Goal: Task Accomplishment & Management: Manage account settings

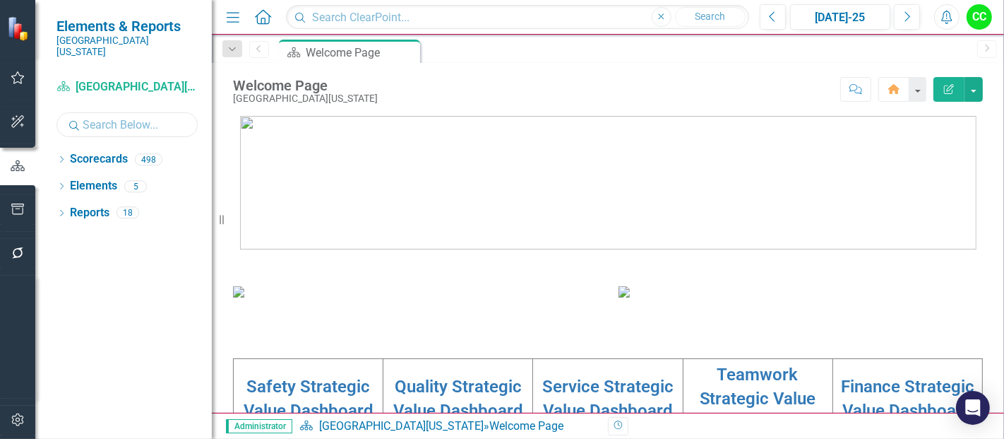
click at [114, 121] on input "text" at bounding box center [126, 124] width 141 height 25
type input "nurse"
click at [60, 157] on icon "Dropdown" at bounding box center [61, 161] width 10 height 8
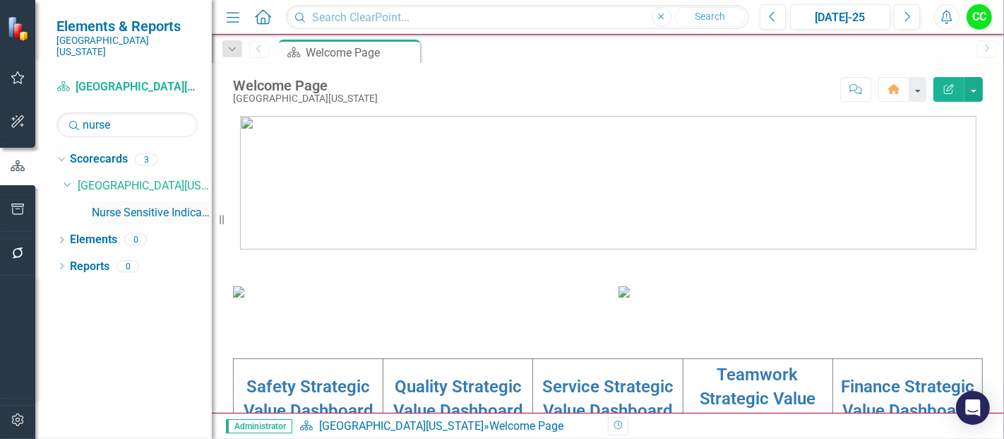
click at [154, 205] on link "Nurse Sensitive Indicators" at bounding box center [152, 213] width 120 height 16
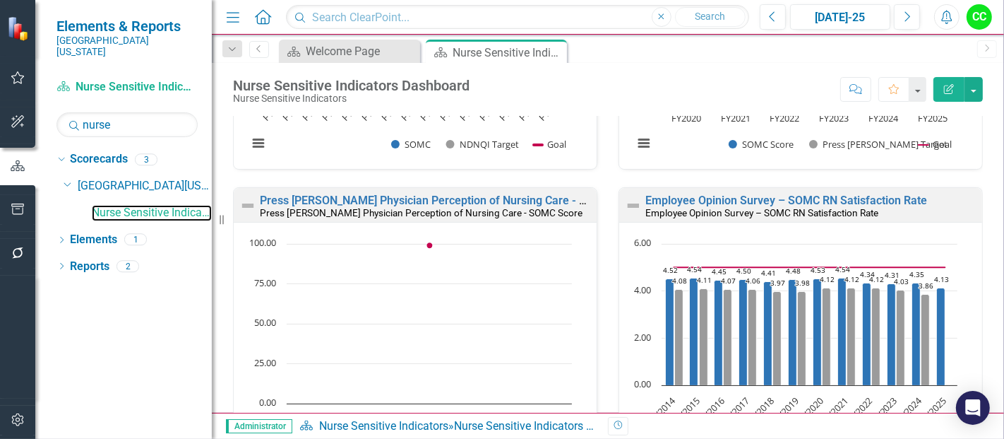
scroll to position [836, 0]
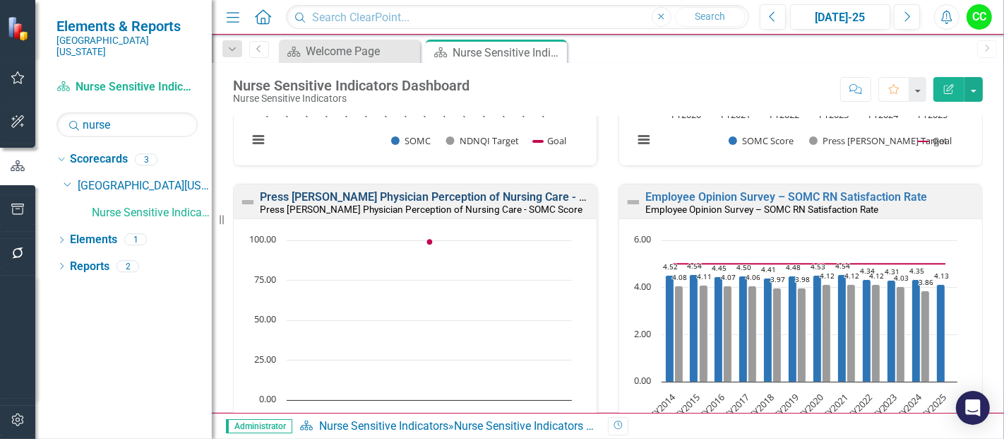
click at [479, 192] on link "Press [PERSON_NAME] Physician Perception of Nursing Care - SOMC Score" at bounding box center [451, 196] width 383 height 13
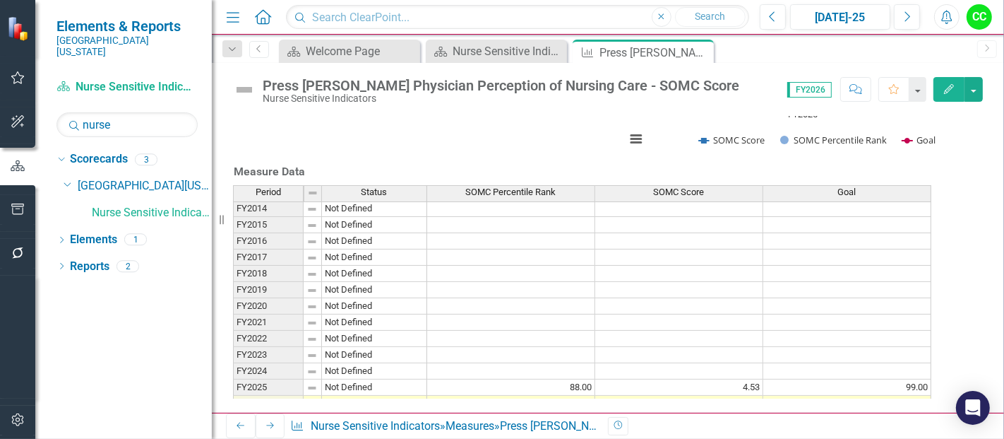
scroll to position [47, 0]
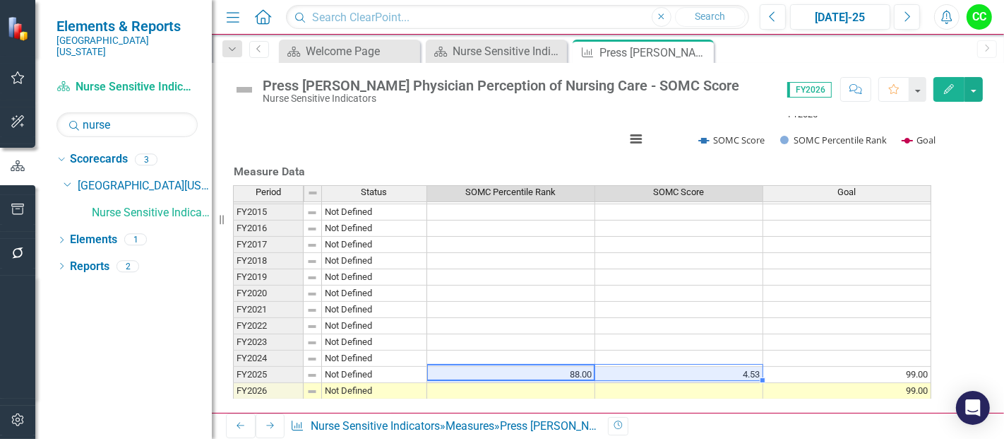
drag, startPoint x: 561, startPoint y: 348, endPoint x: 650, endPoint y: 350, distance: 89.0
click at [650, 367] on tr "FY2025 Not Defined 88.00 4.53 99.00" at bounding box center [582, 375] width 698 height 16
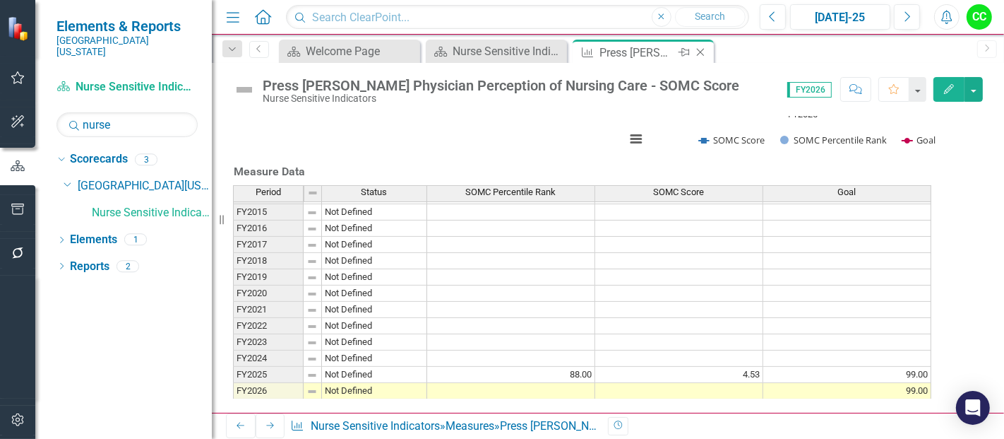
click at [701, 52] on icon "Close" at bounding box center [700, 52] width 14 height 11
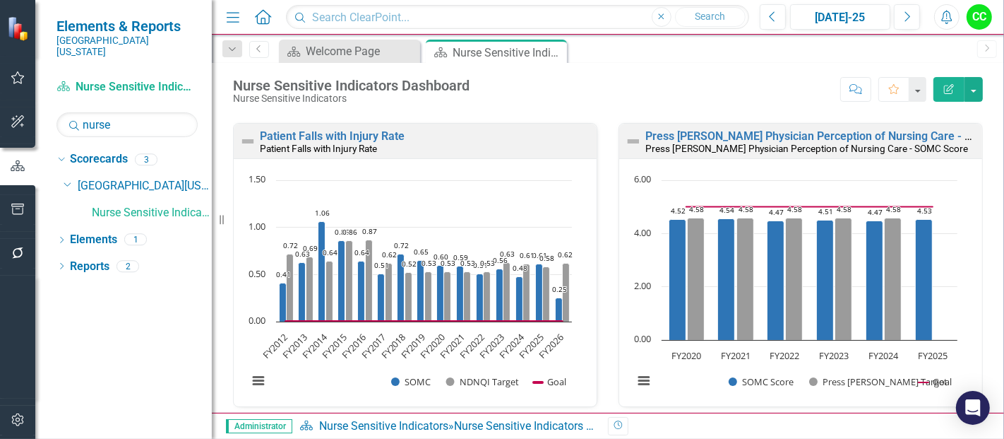
scroll to position [574, 0]
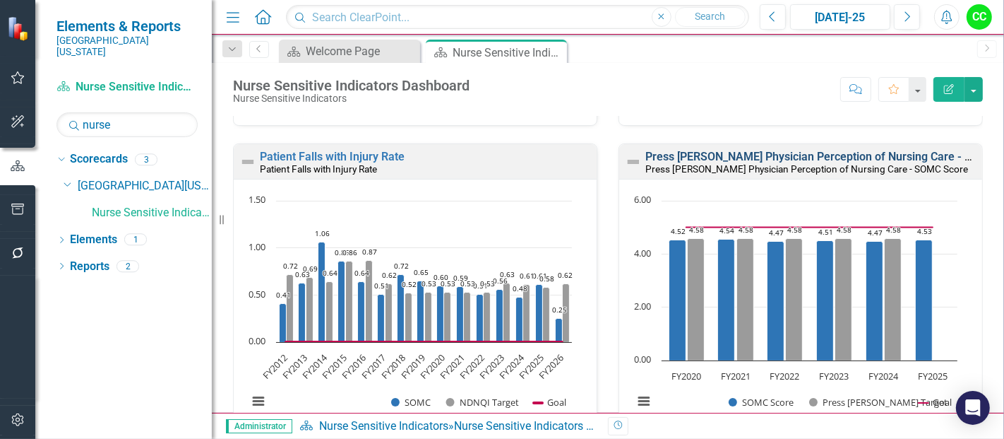
click at [792, 154] on link "Press [PERSON_NAME] Physician Perception of Nursing Care - SOMC Score" at bounding box center [836, 156] width 383 height 13
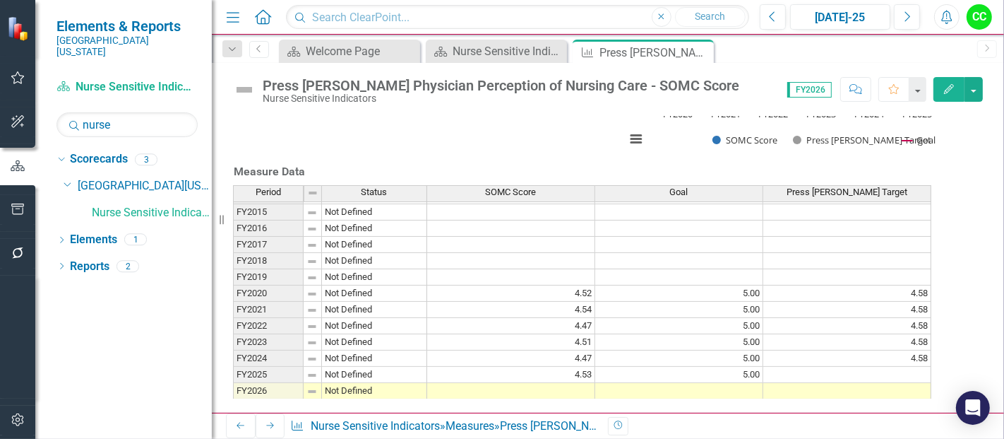
scroll to position [591, 0]
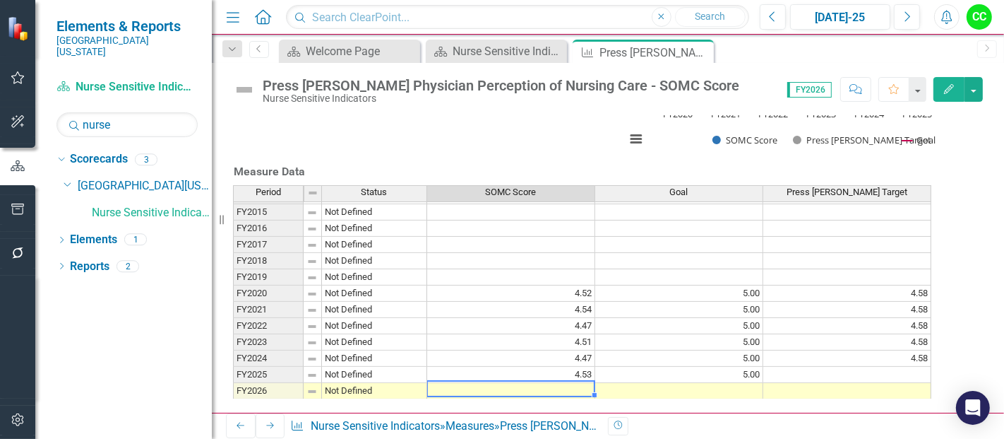
click at [595, 383] on td at bounding box center [511, 391] width 168 height 16
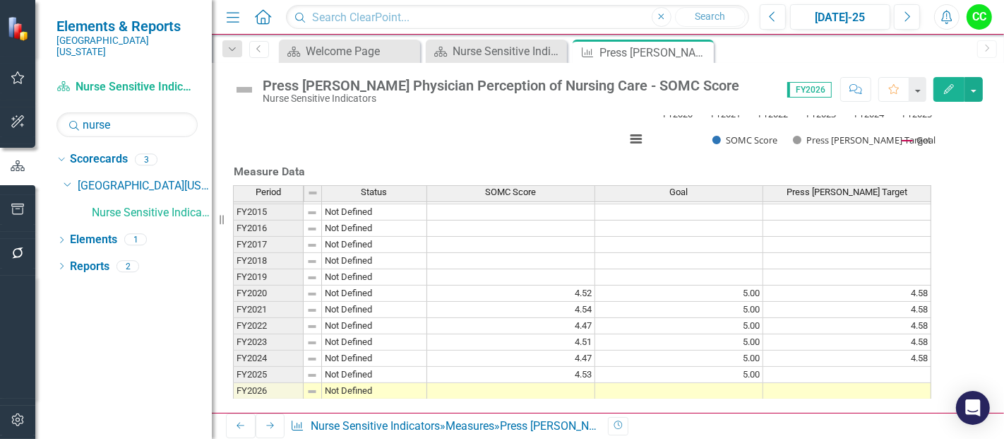
click at [948, 88] on icon "button" at bounding box center [949, 89] width 10 height 10
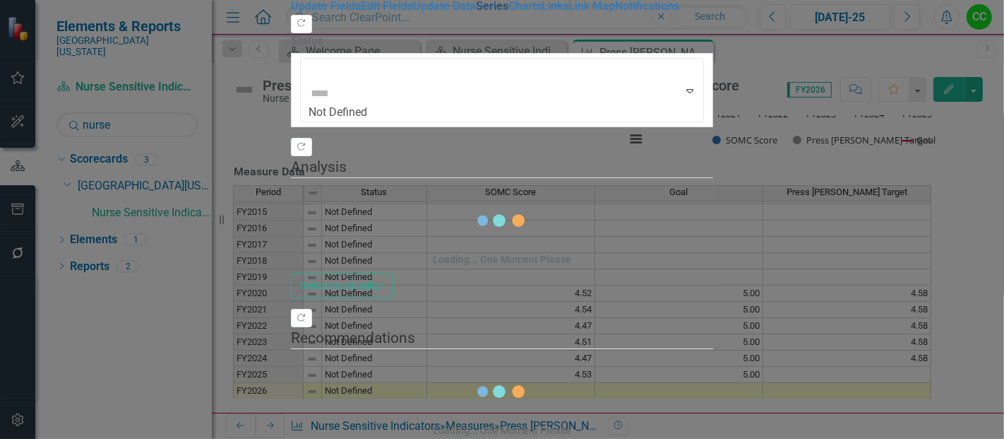
click at [476, 13] on link "Series" at bounding box center [492, 5] width 32 height 13
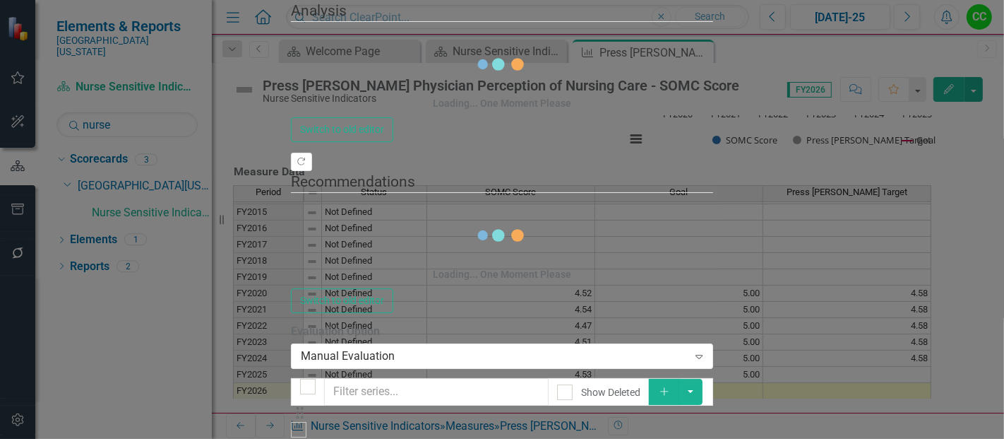
checkbox input "false"
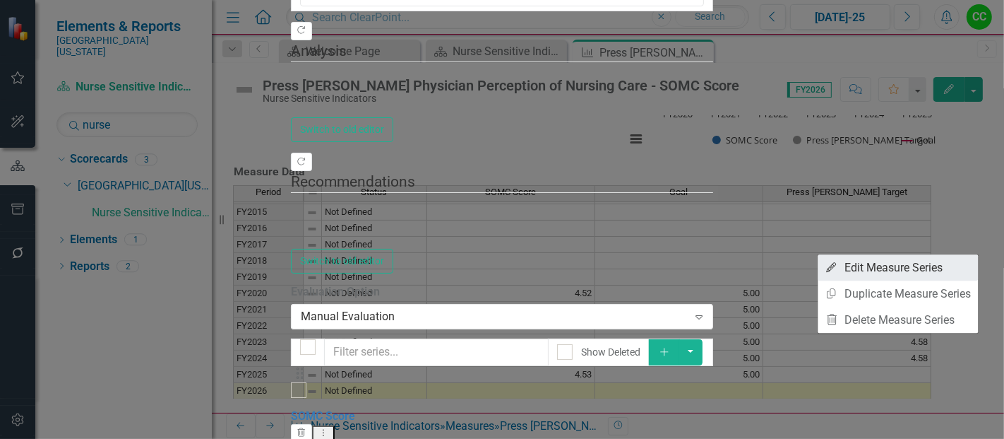
click at [888, 273] on link "Edit Edit Measure Series" at bounding box center [898, 267] width 160 height 26
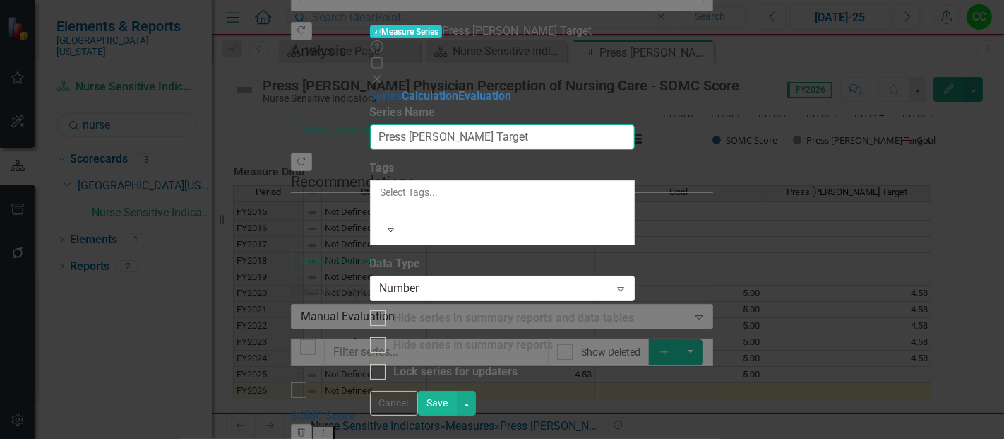
drag, startPoint x: 556, startPoint y: 93, endPoint x: 349, endPoint y: 51, distance: 211.8
click at [370, 88] on div "Series Calculation Evaluation From this page, you can edit the name, type, and …" at bounding box center [502, 234] width 265 height 292
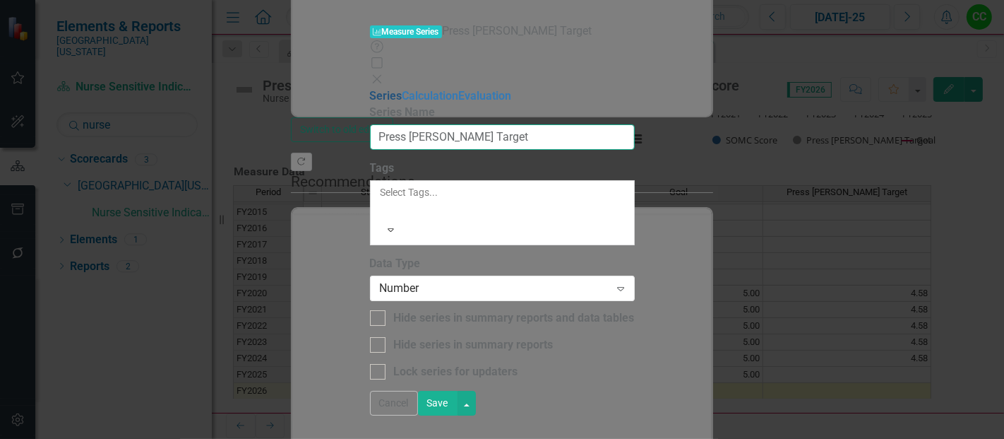
scroll to position [0, 0]
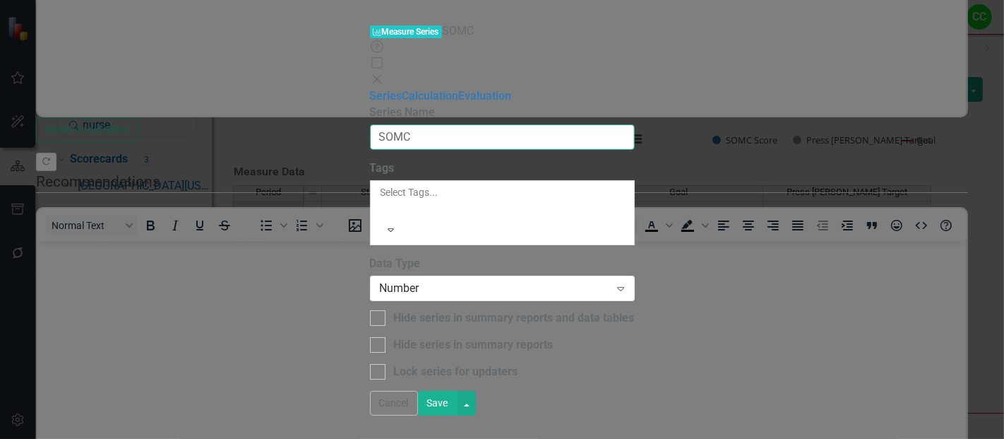
type input "SOMC Percentile Rank"
click at [458, 415] on button "Save" at bounding box center [438, 403] width 40 height 25
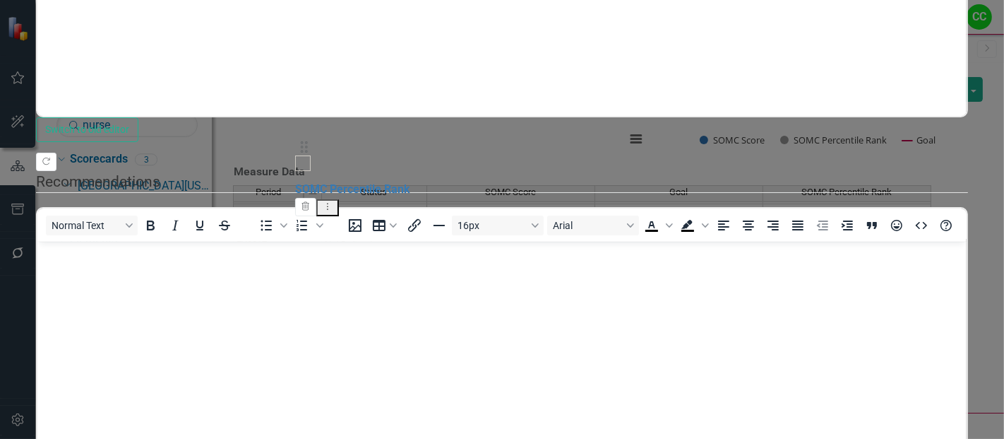
drag, startPoint x: 312, startPoint y: 249, endPoint x: 312, endPoint y: 158, distance: 90.4
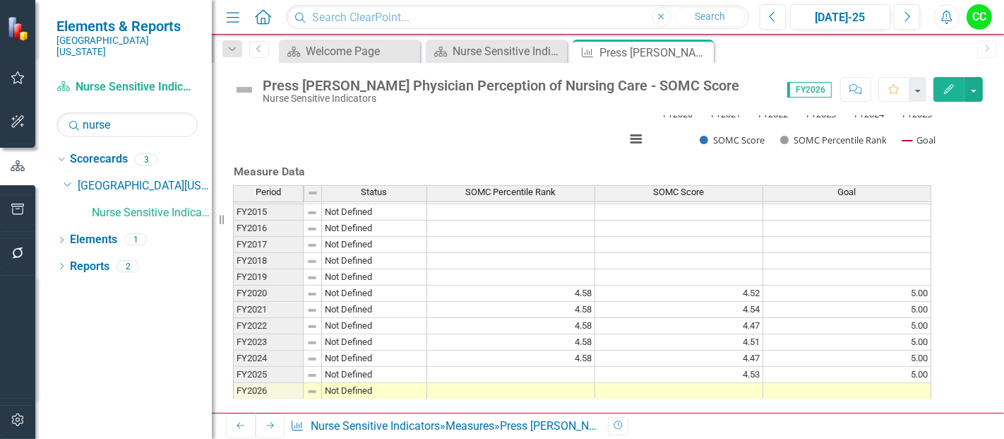
click at [544, 367] on td at bounding box center [511, 375] width 168 height 16
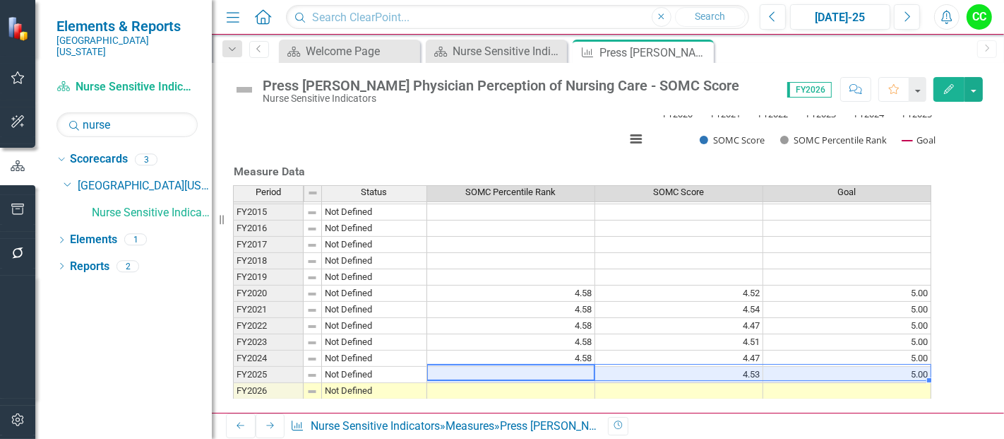
drag, startPoint x: 544, startPoint y: 350, endPoint x: 845, endPoint y: 350, distance: 300.1
click at [845, 367] on tr "FY2025 Not Defined 4.53 5.00" at bounding box center [582, 375] width 698 height 16
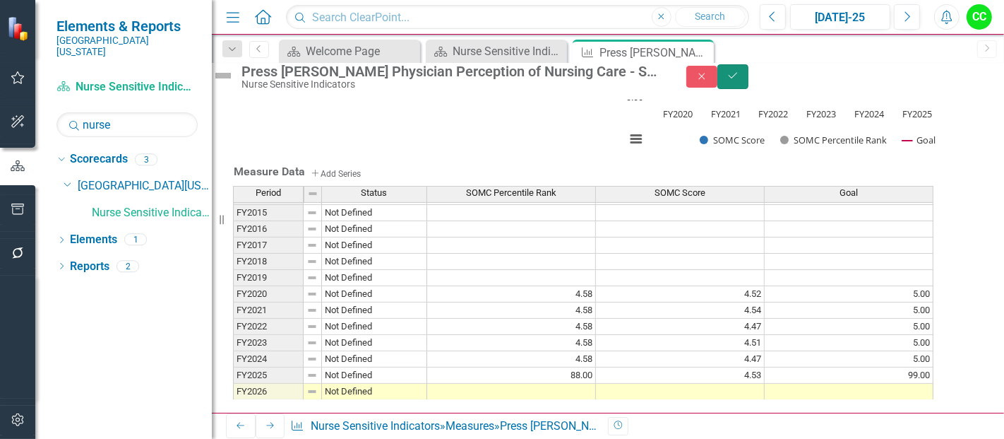
click at [739, 81] on icon "Save" at bounding box center [733, 76] width 13 height 10
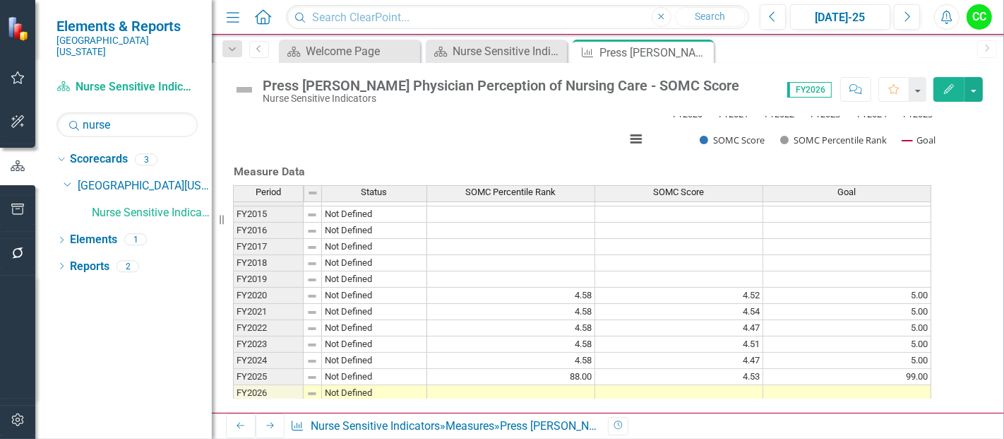
scroll to position [47, 0]
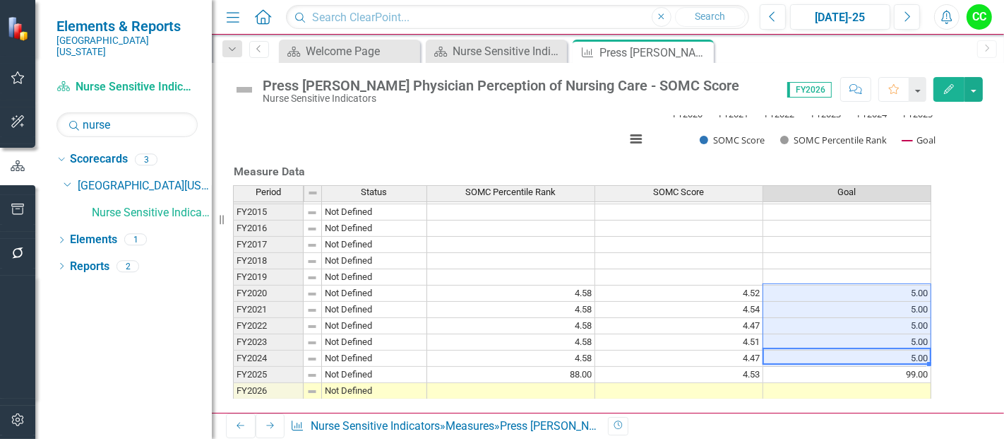
drag, startPoint x: 895, startPoint y: 335, endPoint x: 893, endPoint y: 274, distance: 61.5
click at [893, 274] on tbody "FY2012 Not Defined FY2013 Not Defined FY2014 Not Defined FY2015 Not Defined FY2…" at bounding box center [582, 277] width 698 height 244
click at [893, 285] on td "5.00" at bounding box center [847, 293] width 168 height 16
drag, startPoint x: 898, startPoint y: 335, endPoint x: 899, endPoint y: 275, distance: 59.3
click at [899, 275] on tbody "FY2012 Not Defined FY2013 Not Defined FY2014 Not Defined FY2015 Not Defined FY2…" at bounding box center [582, 277] width 698 height 244
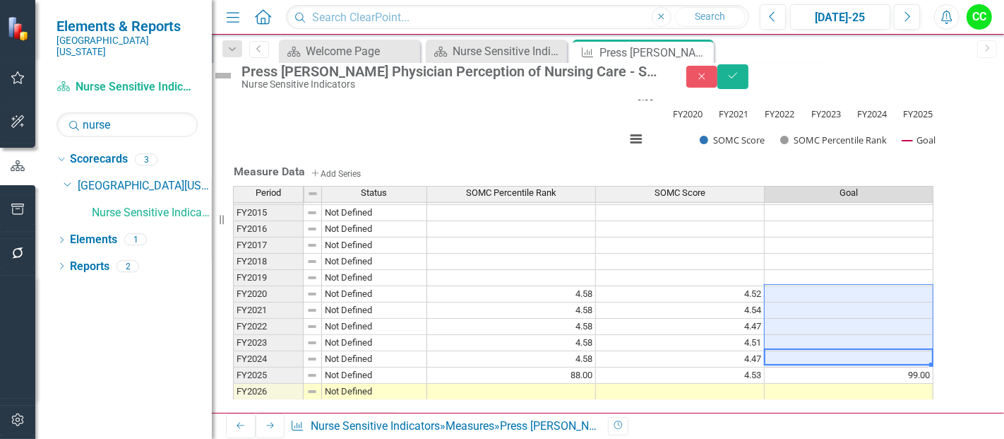
scroll to position [246, 0]
click at [739, 81] on icon "Save" at bounding box center [733, 76] width 13 height 10
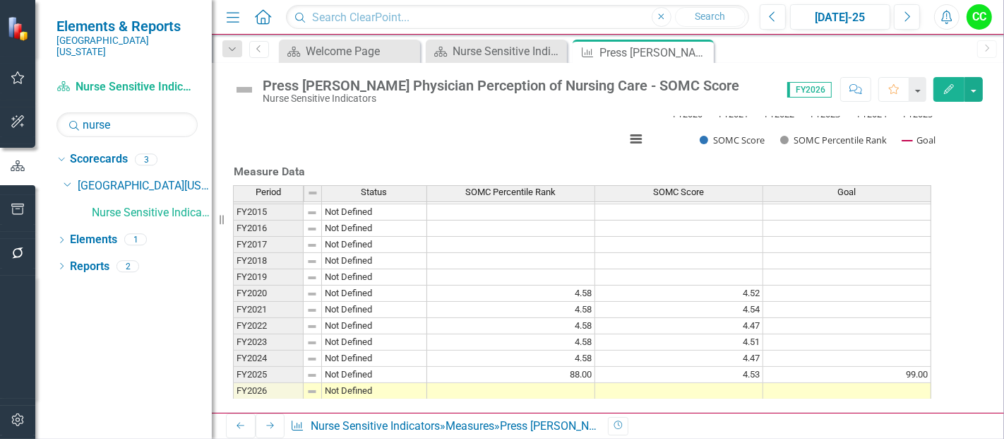
scroll to position [591, 0]
click at [699, 52] on icon "Close" at bounding box center [700, 52] width 14 height 11
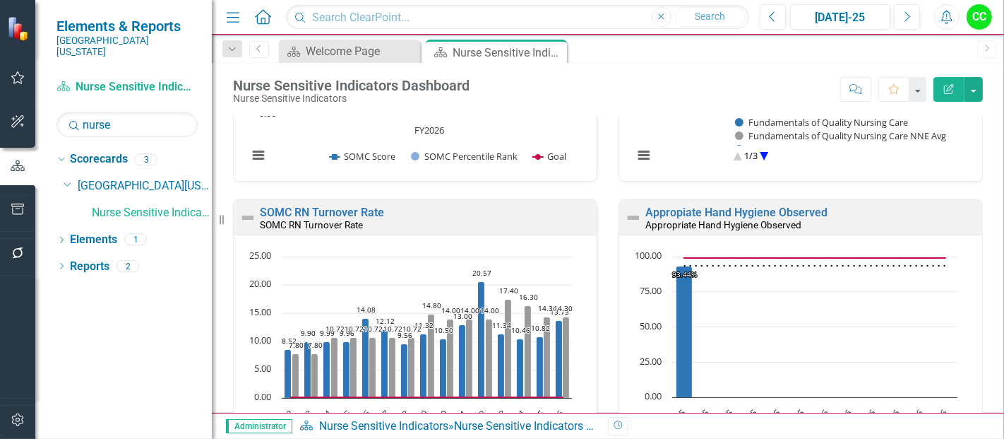
scroll to position [1436, 0]
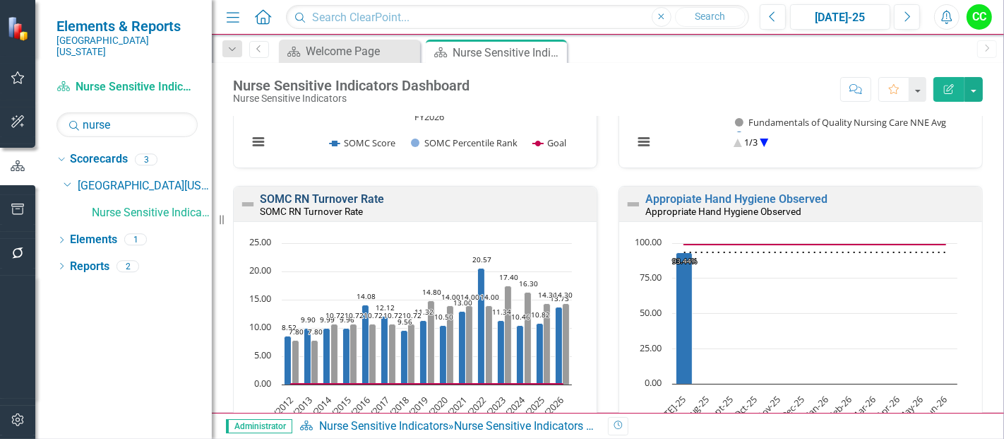
click at [304, 202] on link "SOMC RN Turnover Rate" at bounding box center [322, 198] width 124 height 13
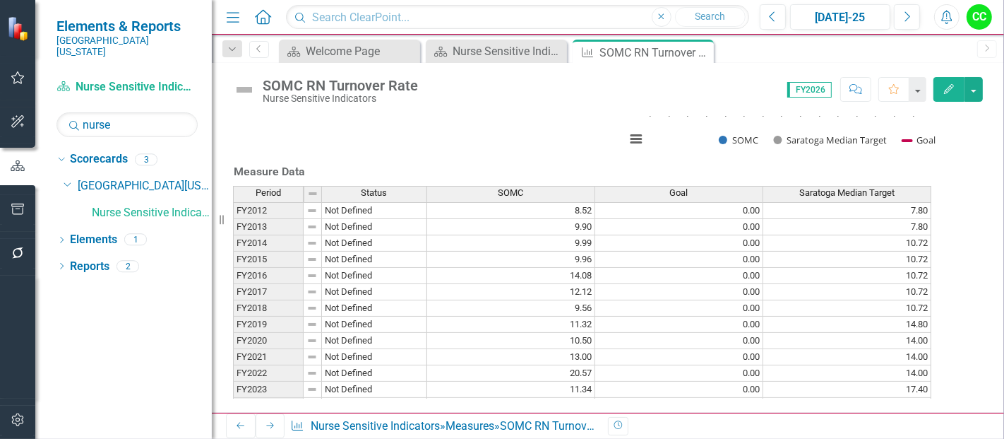
scroll to position [47, 0]
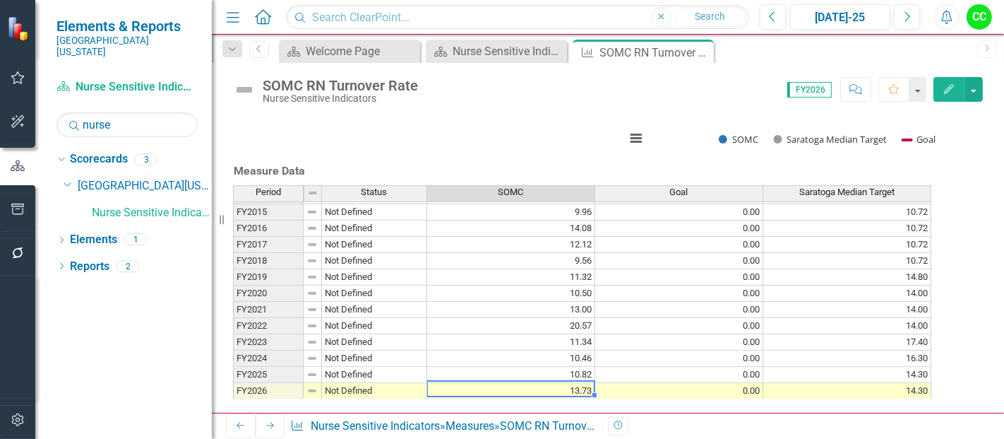
click at [593, 383] on td "13.73" at bounding box center [511, 391] width 168 height 16
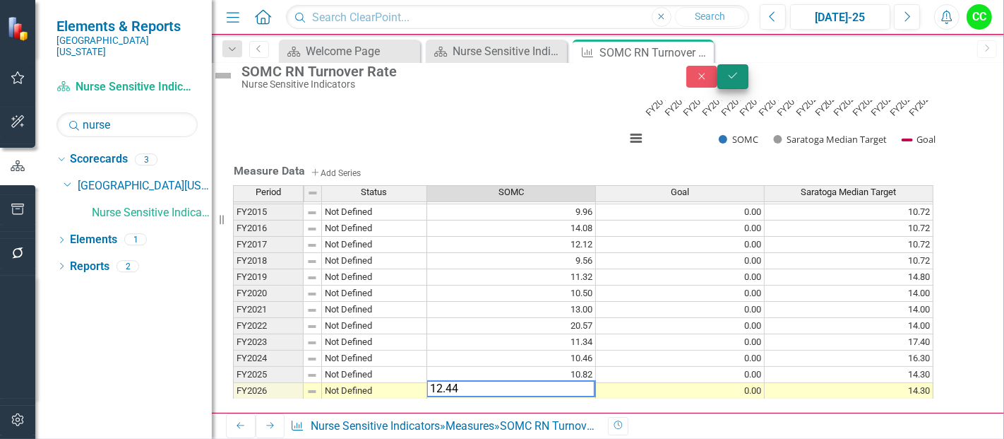
type textarea "12.44"
click at [749, 88] on button "Save" at bounding box center [733, 76] width 31 height 25
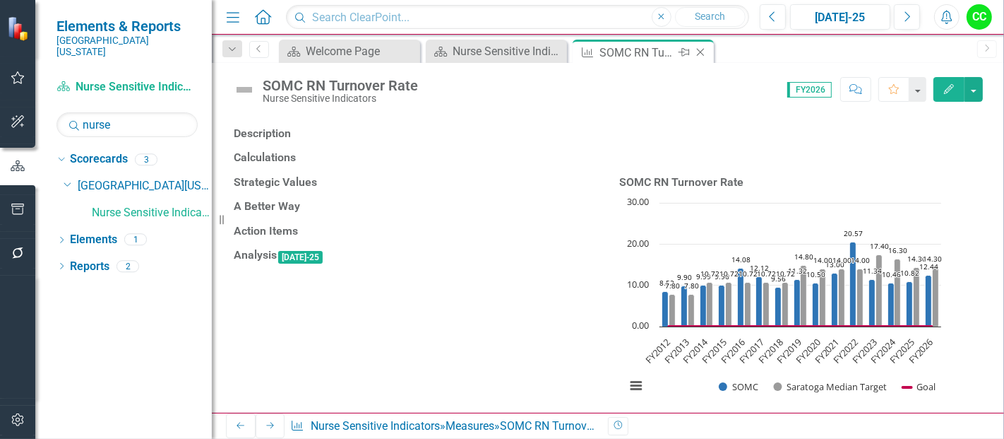
click at [702, 54] on icon at bounding box center [701, 53] width 8 height 8
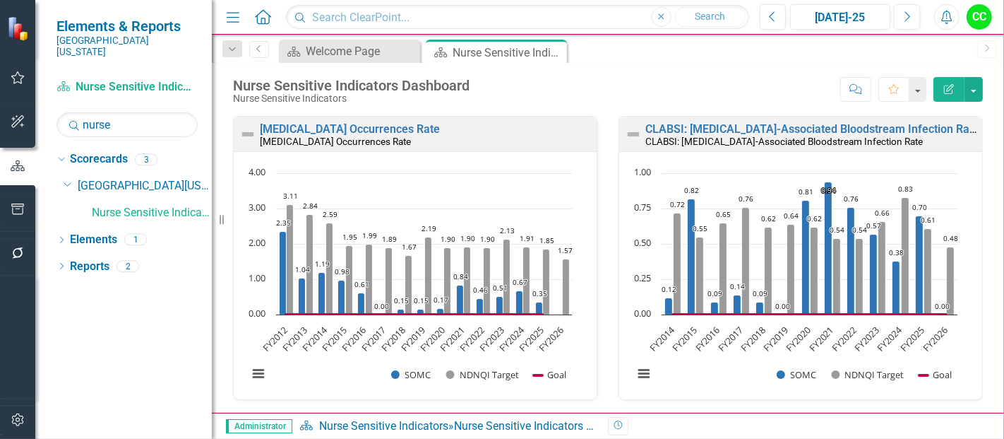
scroll to position [1556, 0]
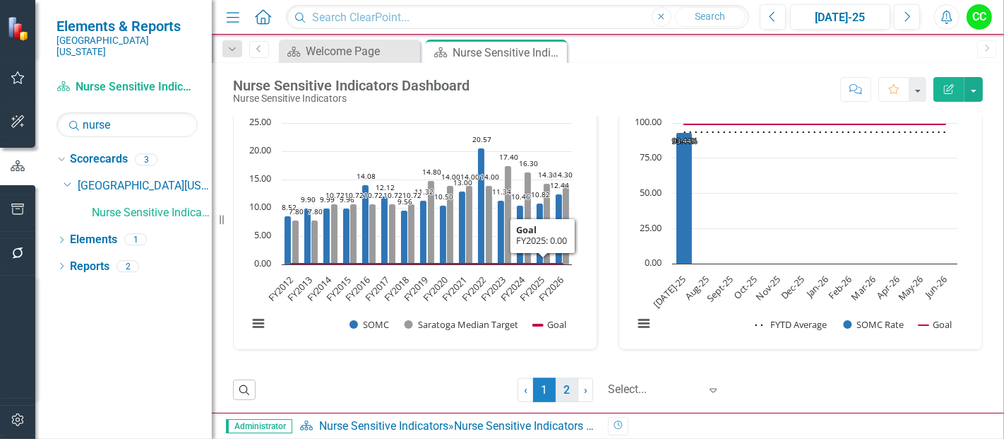
click at [564, 387] on link "2" at bounding box center [567, 390] width 23 height 24
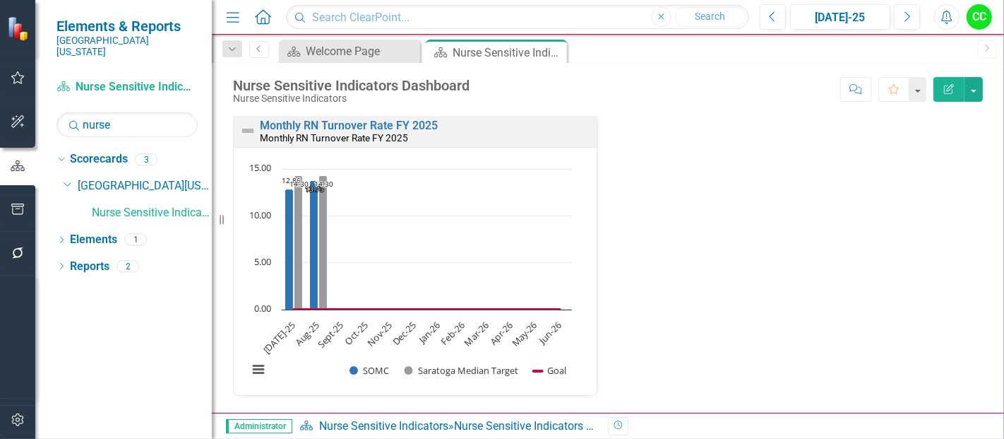
scroll to position [877, 0]
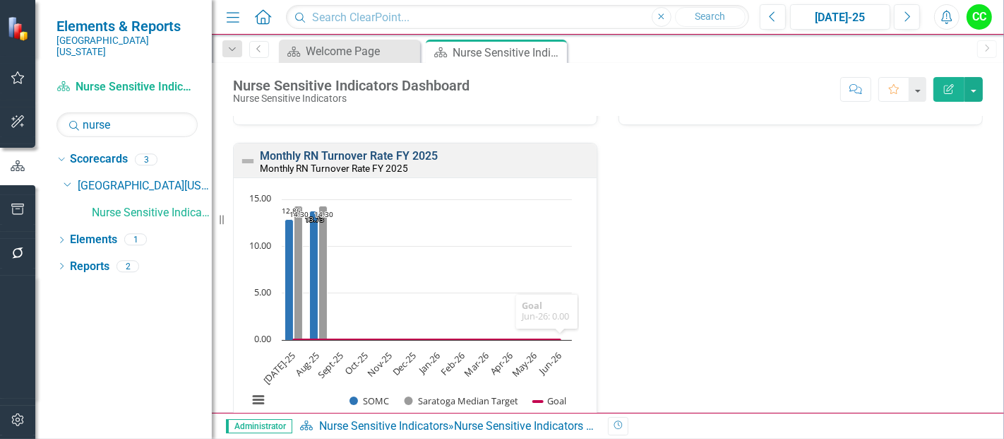
click at [381, 152] on link "Monthly RN Turnover Rate FY 2025" at bounding box center [349, 155] width 178 height 13
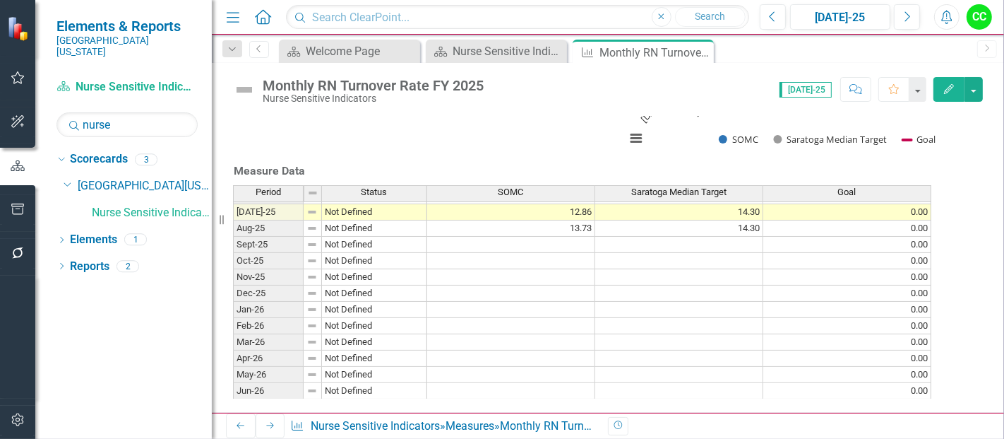
click at [578, 206] on tbody "Dec-23 Not Defined Jan-24 Not Defined Feb-24 Not Defined Mar-24 Not Defined Apr…" at bounding box center [582, 147] width 698 height 504
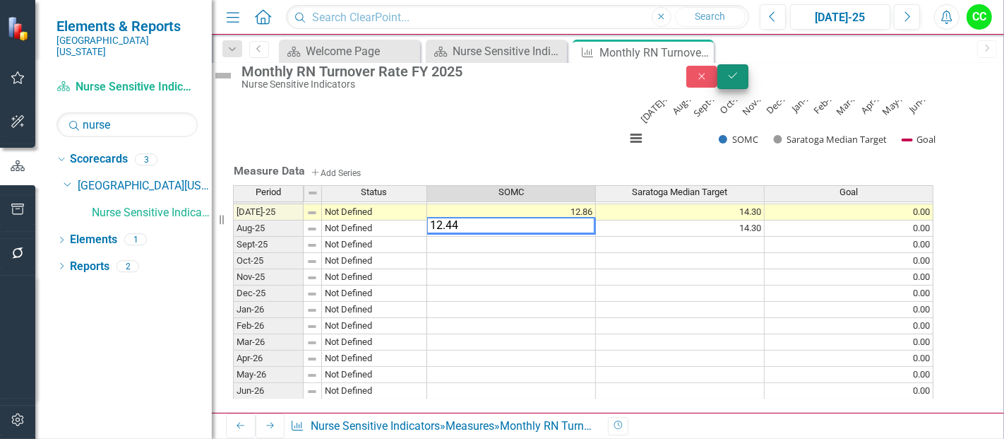
type textarea "12.44"
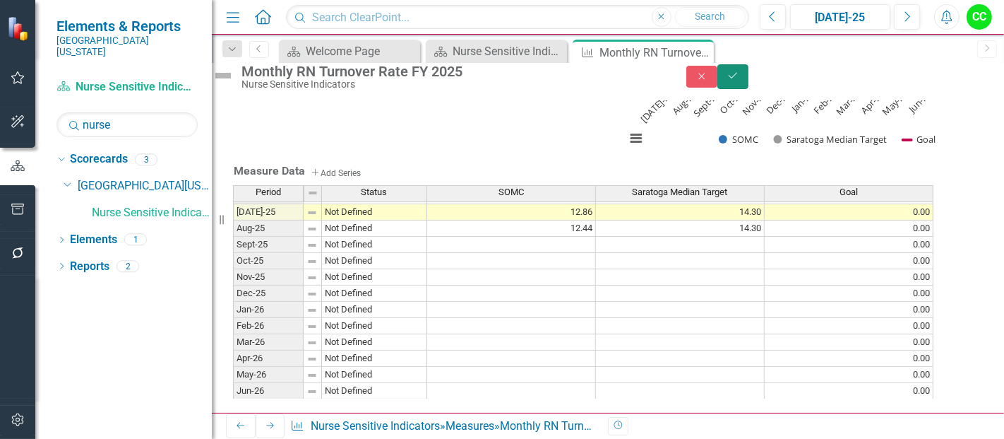
click at [739, 81] on icon "Save" at bounding box center [733, 76] width 13 height 10
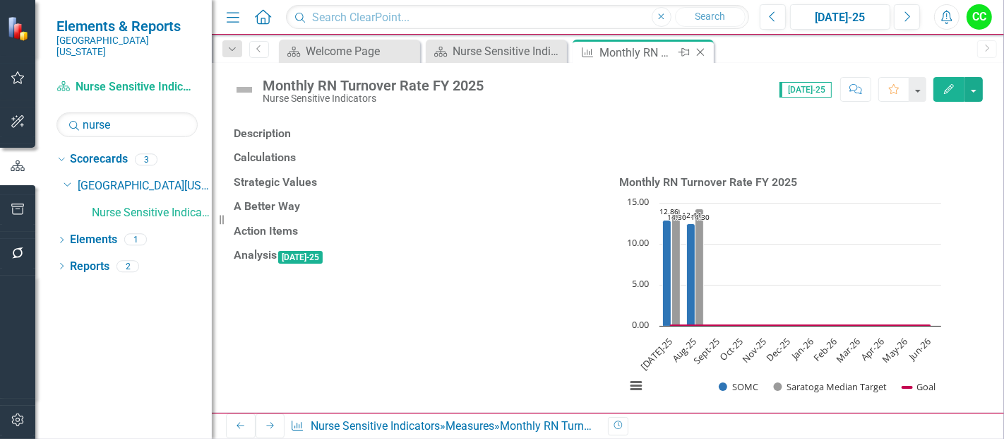
click at [703, 51] on icon "Close" at bounding box center [700, 52] width 14 height 11
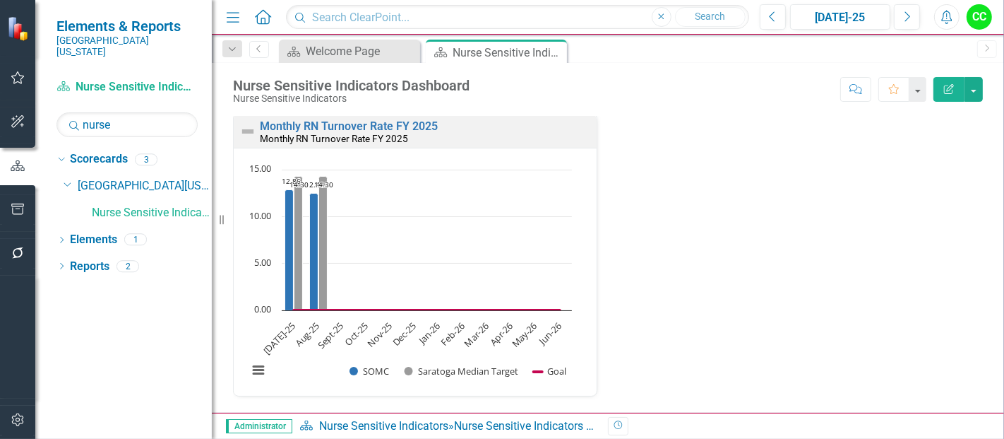
scroll to position [1, 0]
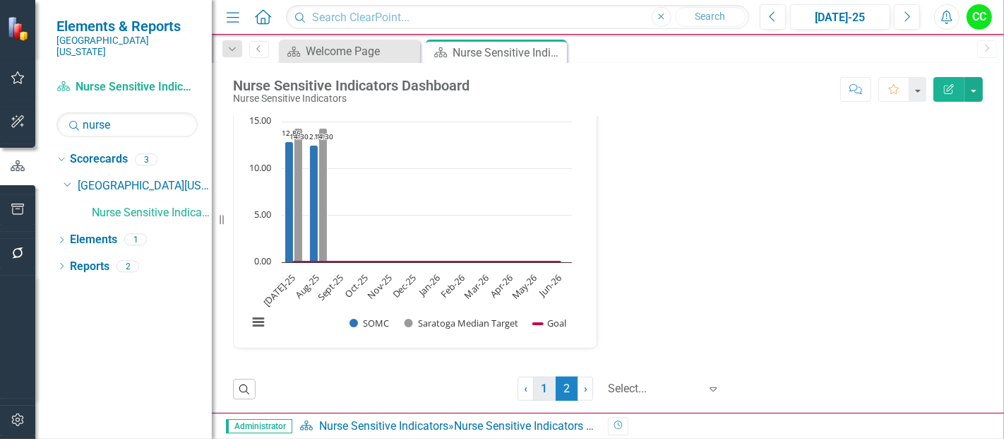
click at [538, 385] on link "1" at bounding box center [544, 388] width 23 height 24
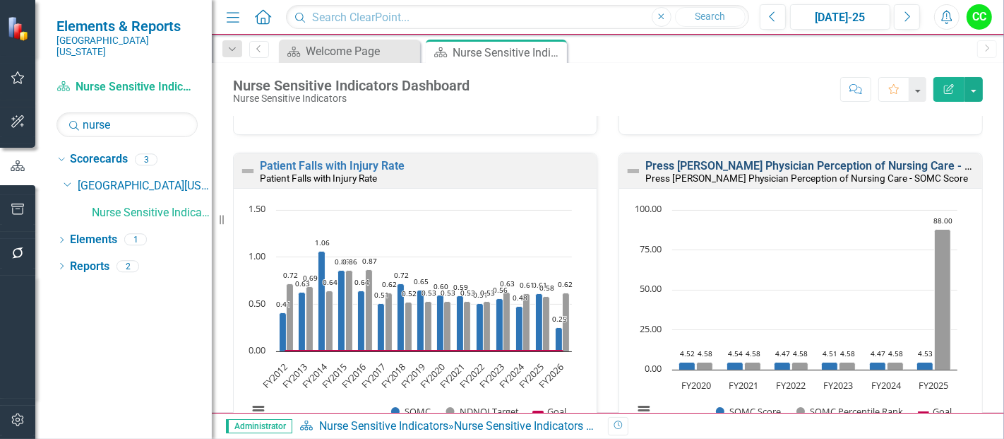
click at [808, 162] on link "Press [PERSON_NAME] Physician Perception of Nursing Care - SOMC Score" at bounding box center [836, 165] width 383 height 13
